Goal: Information Seeking & Learning: Learn about a topic

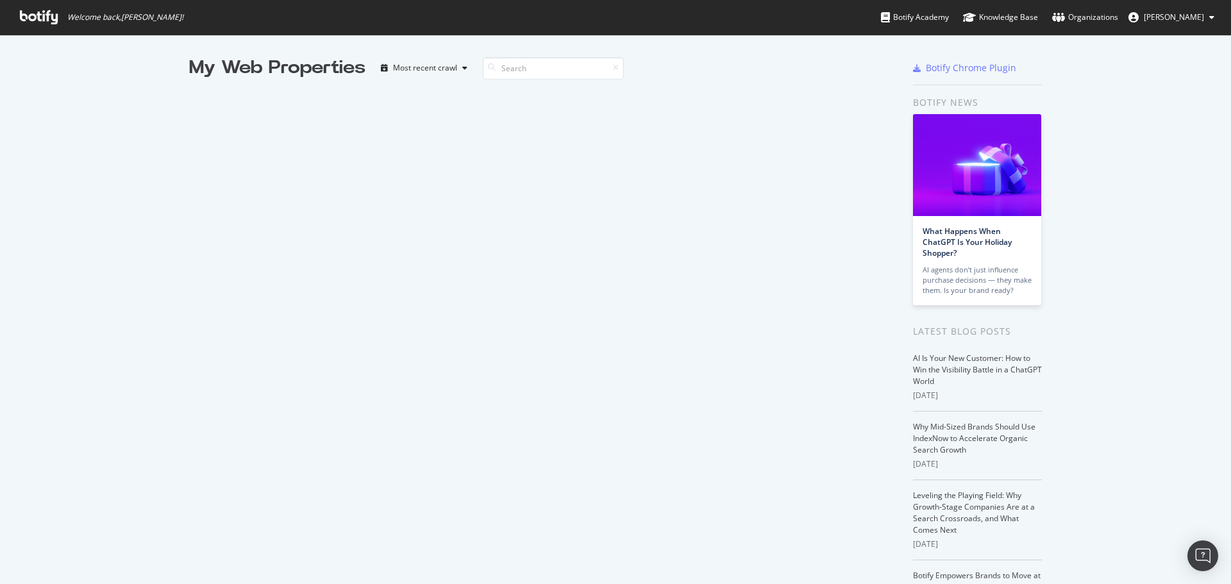
scroll to position [574, 1212]
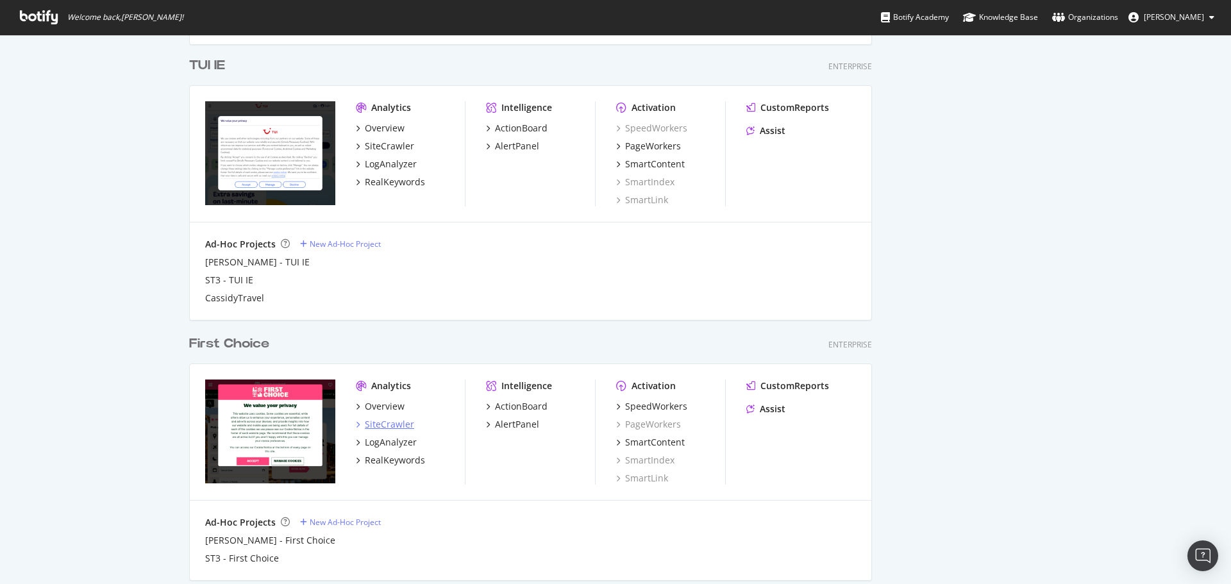
drag, startPoint x: 0, startPoint y: 0, endPoint x: 401, endPoint y: 417, distance: 578.9
click at [401, 418] on div "SiteCrawler" at bounding box center [389, 424] width 49 height 13
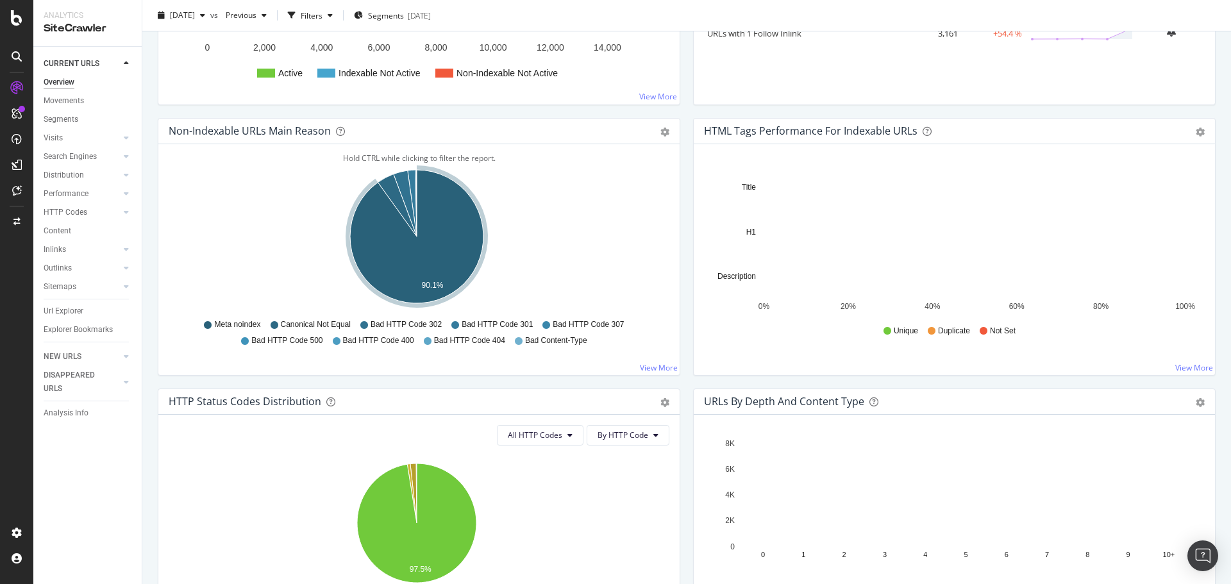
scroll to position [513, 0]
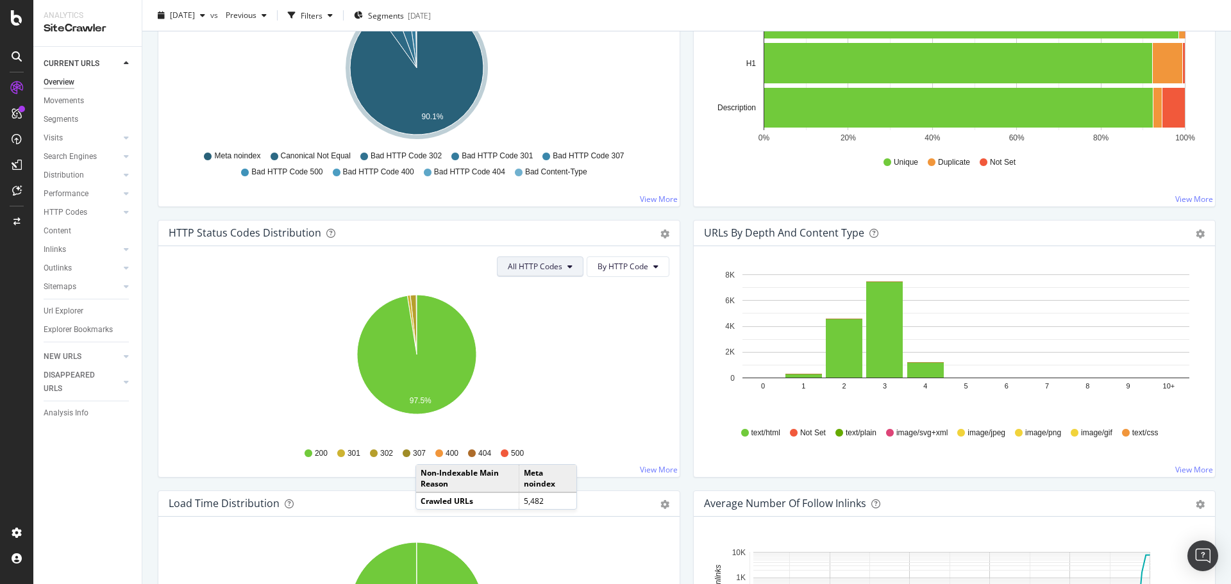
click at [523, 266] on span "All HTTP Codes" at bounding box center [535, 266] width 54 height 11
click at [553, 383] on span "4xx family" at bounding box center [537, 387] width 65 height 12
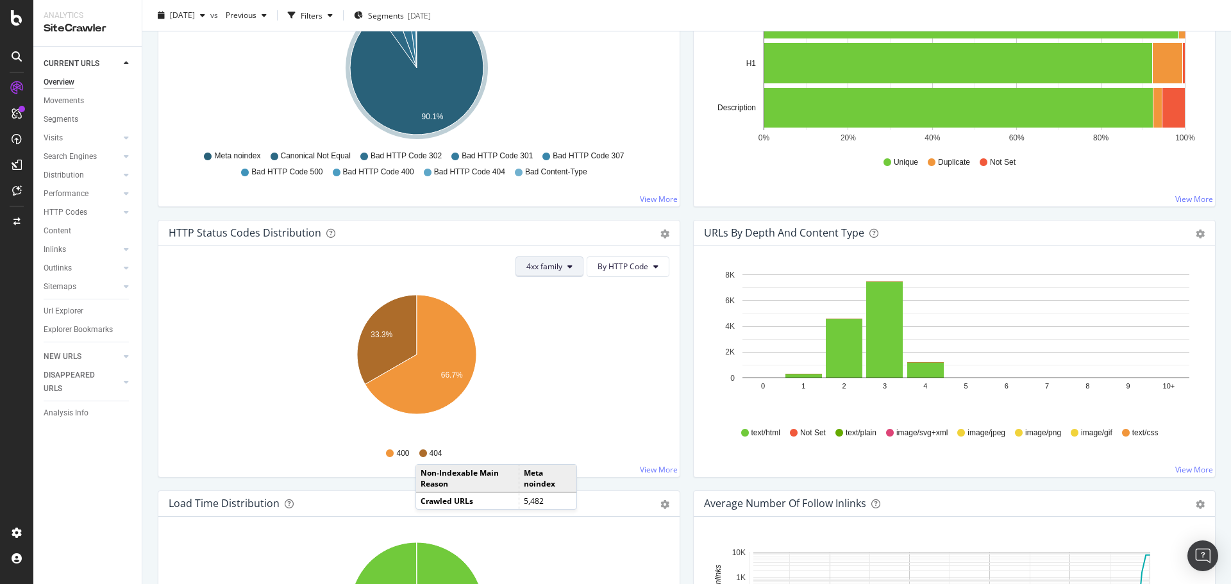
click at [526, 265] on span "4xx family" at bounding box center [544, 266] width 36 height 11
click at [557, 404] on div "5xx family" at bounding box center [554, 410] width 85 height 19
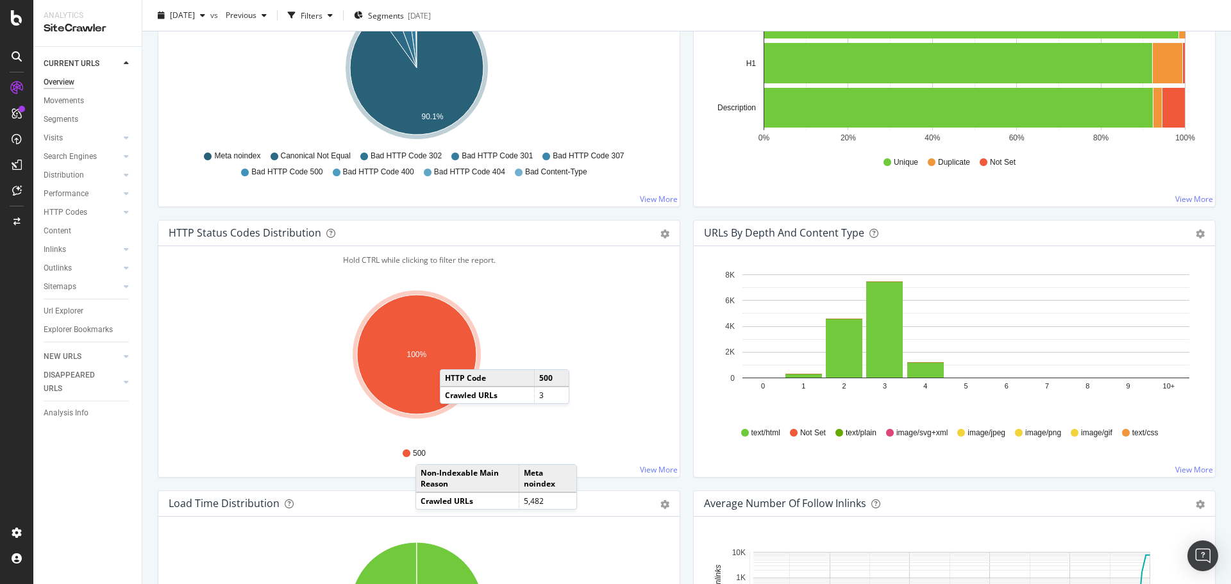
click at [453, 356] on ellipse "A chart." at bounding box center [416, 354] width 119 height 119
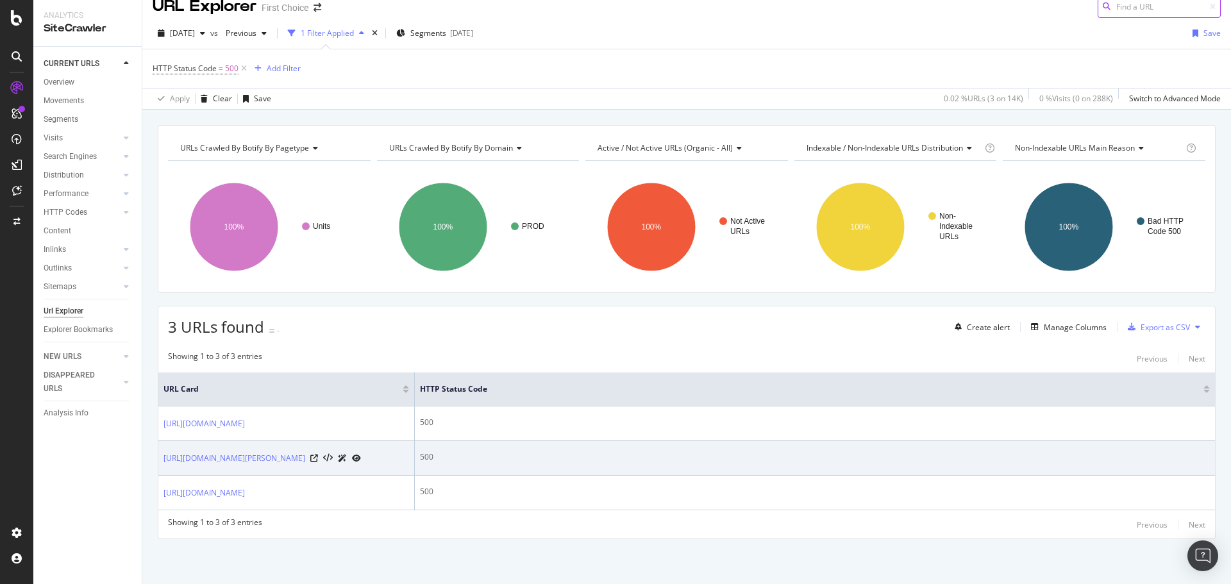
scroll to position [64, 0]
